Goal: Transaction & Acquisition: Purchase product/service

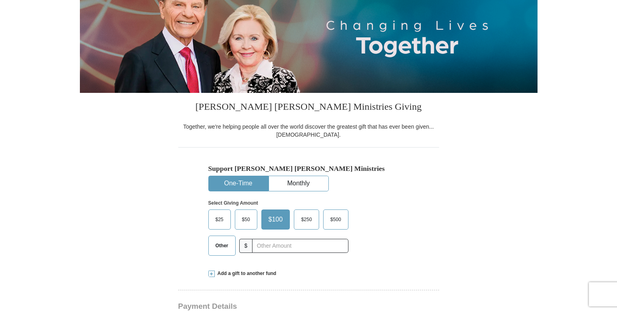
scroll to position [161, 0]
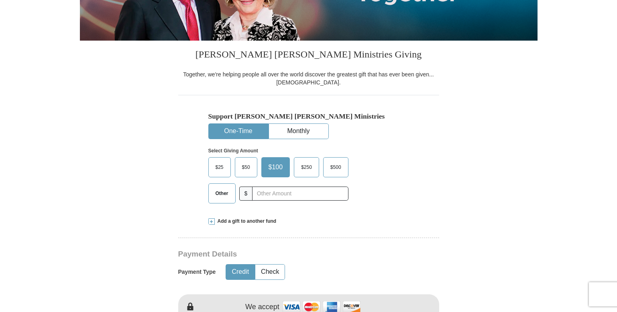
click at [216, 166] on span "$25" at bounding box center [220, 167] width 16 height 12
click at [0, 0] on input "$25" at bounding box center [0, 0] width 0 height 0
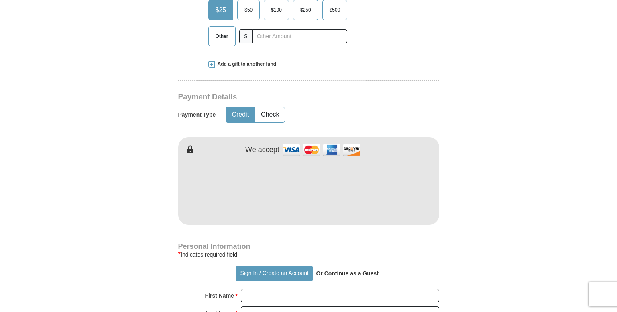
scroll to position [321, 0]
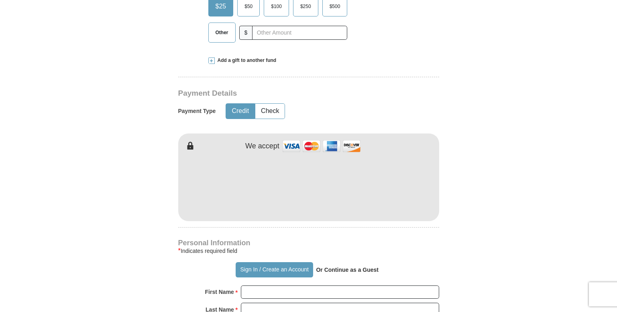
click at [477, 201] on form "Already have an account? Sign in for faster giving. Don't have an account? Crea…" at bounding box center [309, 203] width 458 height 985
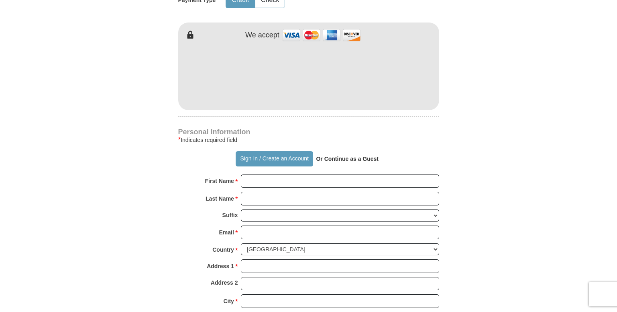
scroll to position [522, 0]
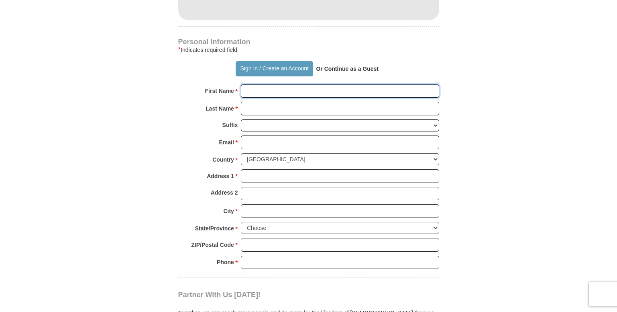
click at [290, 96] on input "First Name *" at bounding box center [340, 91] width 198 height 14
type input "[PERSON_NAME]"
type input "25.07"
type input "[PERSON_NAME]"
type input "[EMAIL_ADDRESS][DOMAIN_NAME]"
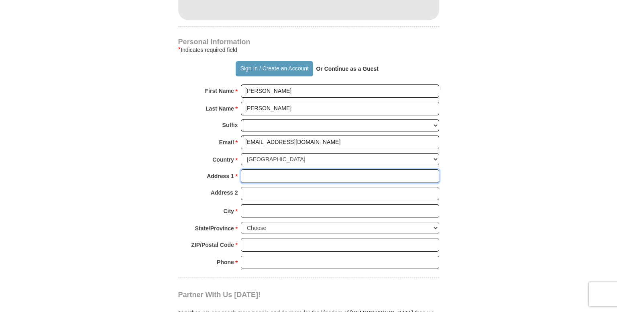
type input "[STREET_ADDRESS]"
type input "W [GEOGRAPHIC_DATA]."
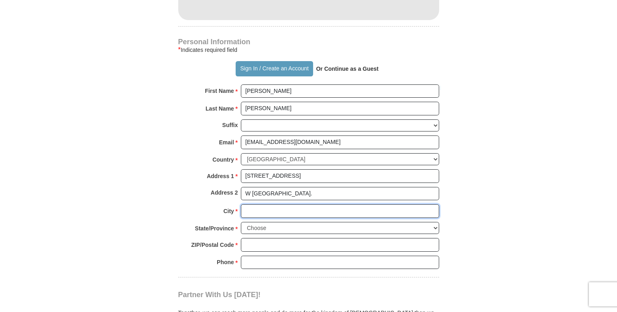
type input "[PERSON_NAME]"
select select "OK"
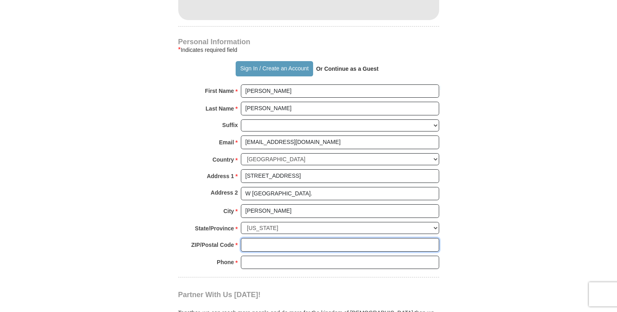
type input "74701"
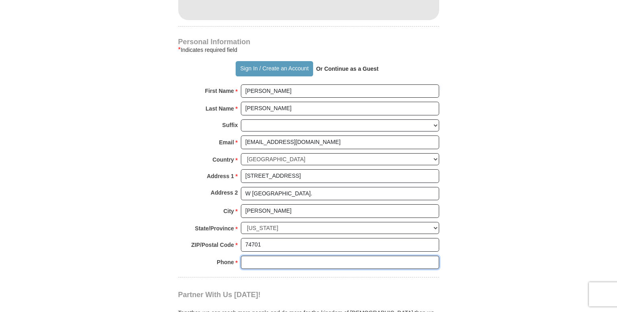
type input "4798494639"
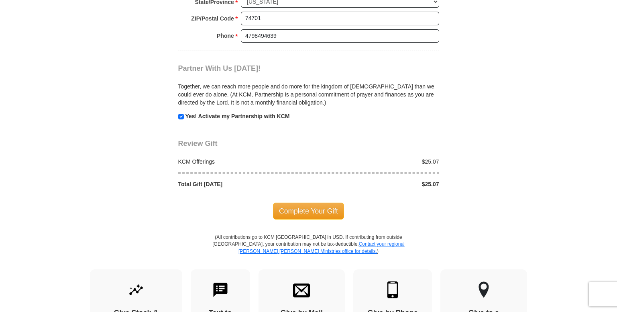
scroll to position [763, 0]
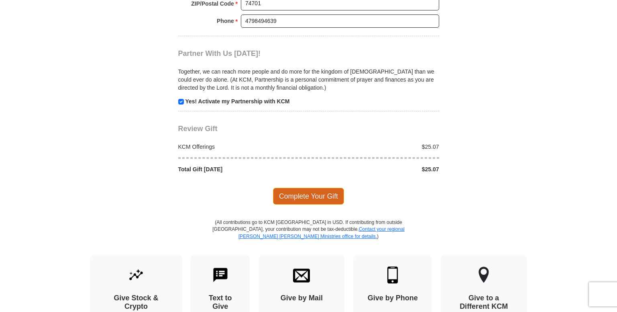
click at [294, 193] on span "Complete Your Gift" at bounding box center [308, 195] width 71 height 17
